Goal: Transaction & Acquisition: Purchase product/service

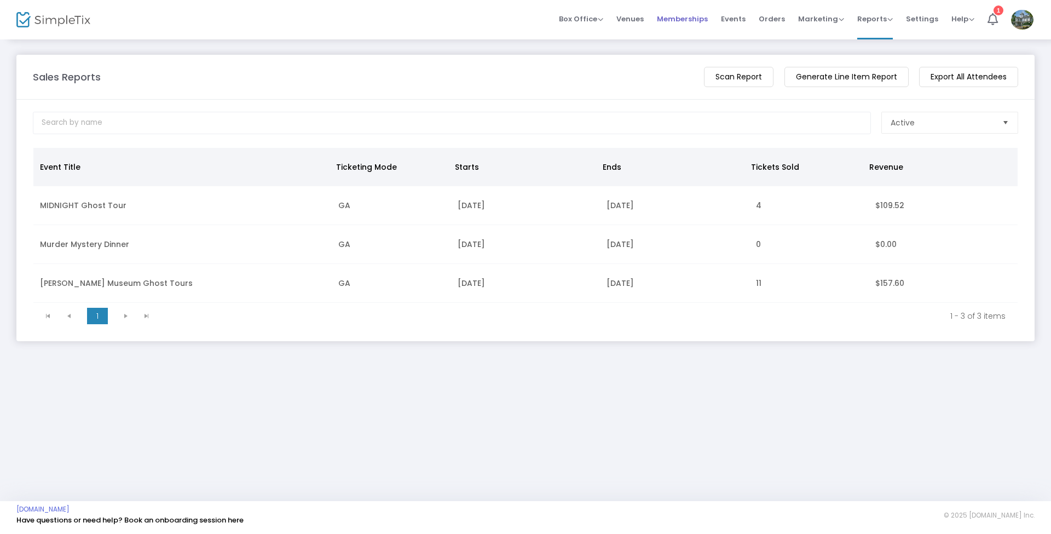
click at [686, 20] on span "Memberships" at bounding box center [682, 19] width 51 height 28
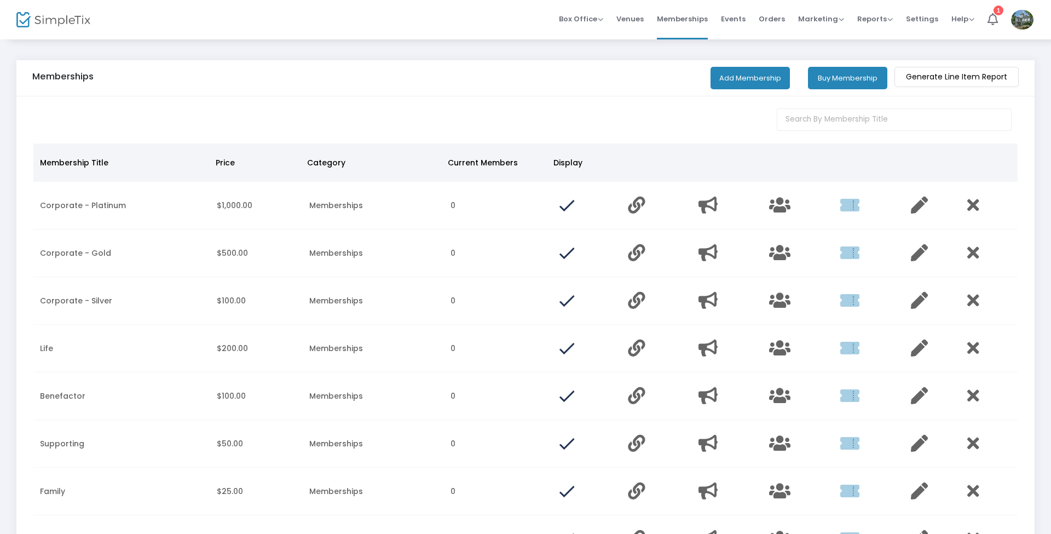
click at [848, 73] on button "Buy Membership" at bounding box center [847, 78] width 79 height 22
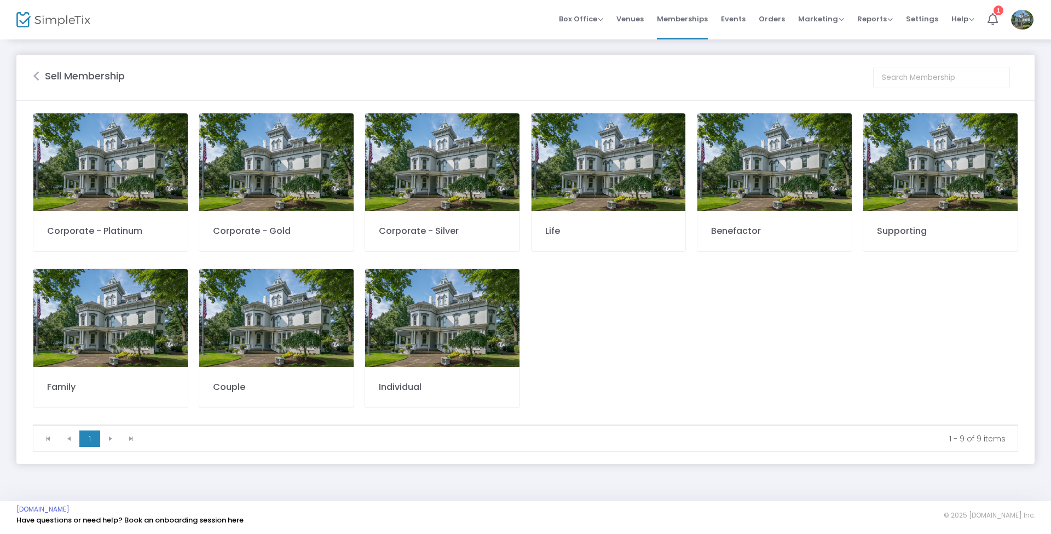
click at [427, 298] on img at bounding box center [442, 317] width 154 height 97
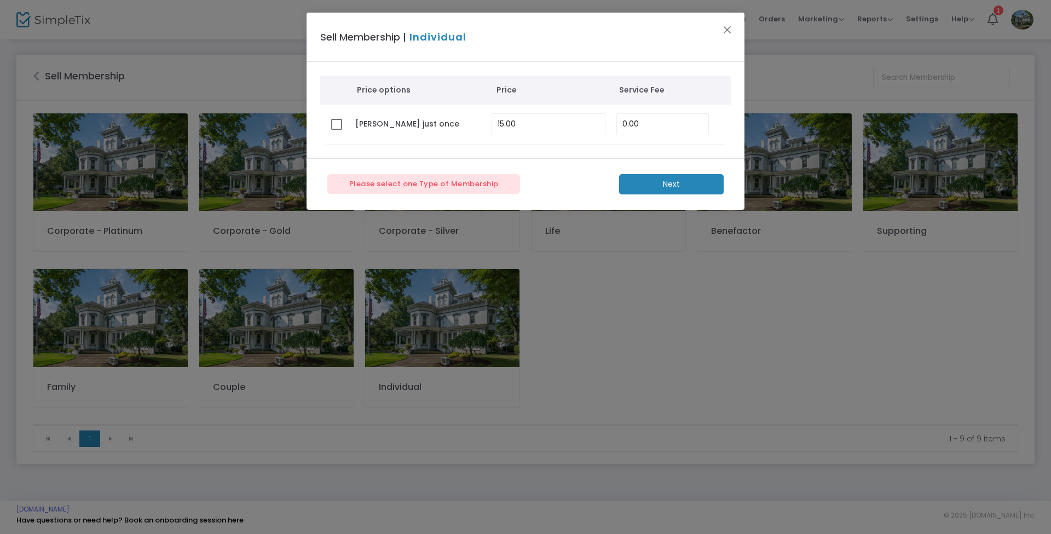
click at [700, 189] on m-button "Next" at bounding box center [671, 184] width 105 height 20
click at [671, 182] on m-button "Next" at bounding box center [671, 184] width 105 height 20
click at [729, 21] on div "Sell Membership | Individual" at bounding box center [525, 37] width 438 height 49
click at [727, 26] on button "Close" at bounding box center [727, 29] width 14 height 14
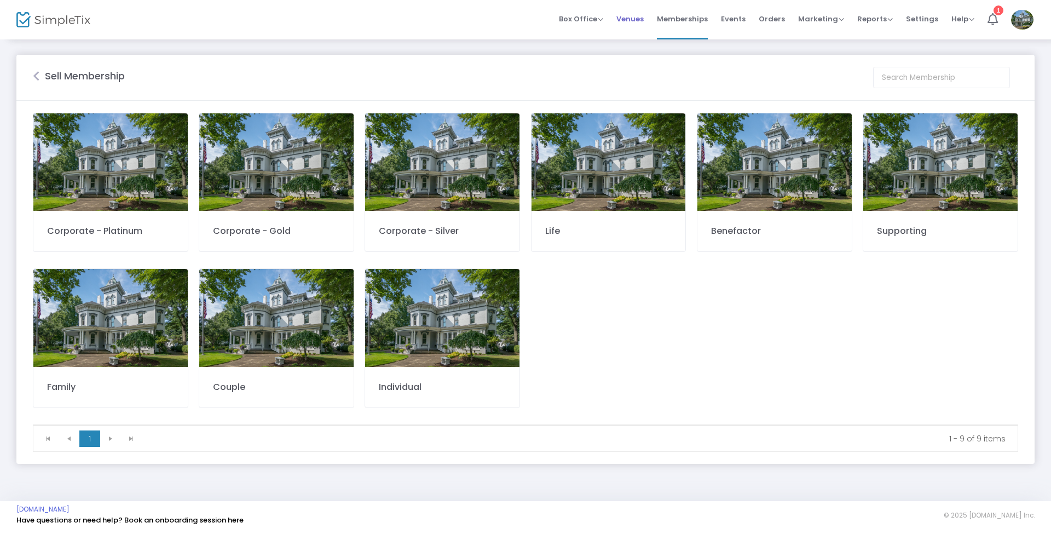
click at [626, 4] on link "Venues" at bounding box center [629, 19] width 27 height 39
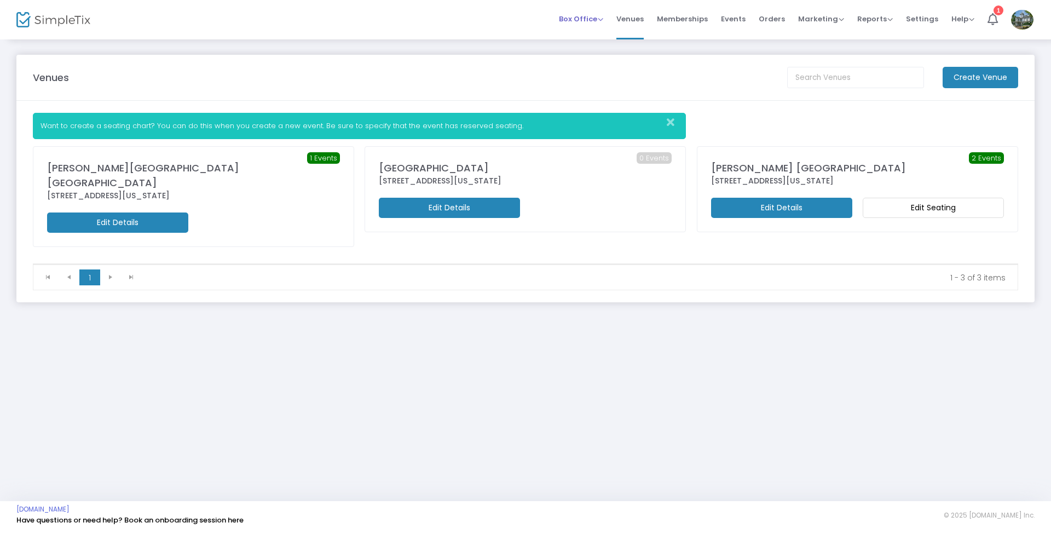
click at [578, 21] on span "Box Office" at bounding box center [581, 19] width 44 height 10
click at [577, 56] on li "Bookings" at bounding box center [598, 58] width 78 height 21
